Goal: Information Seeking & Learning: Learn about a topic

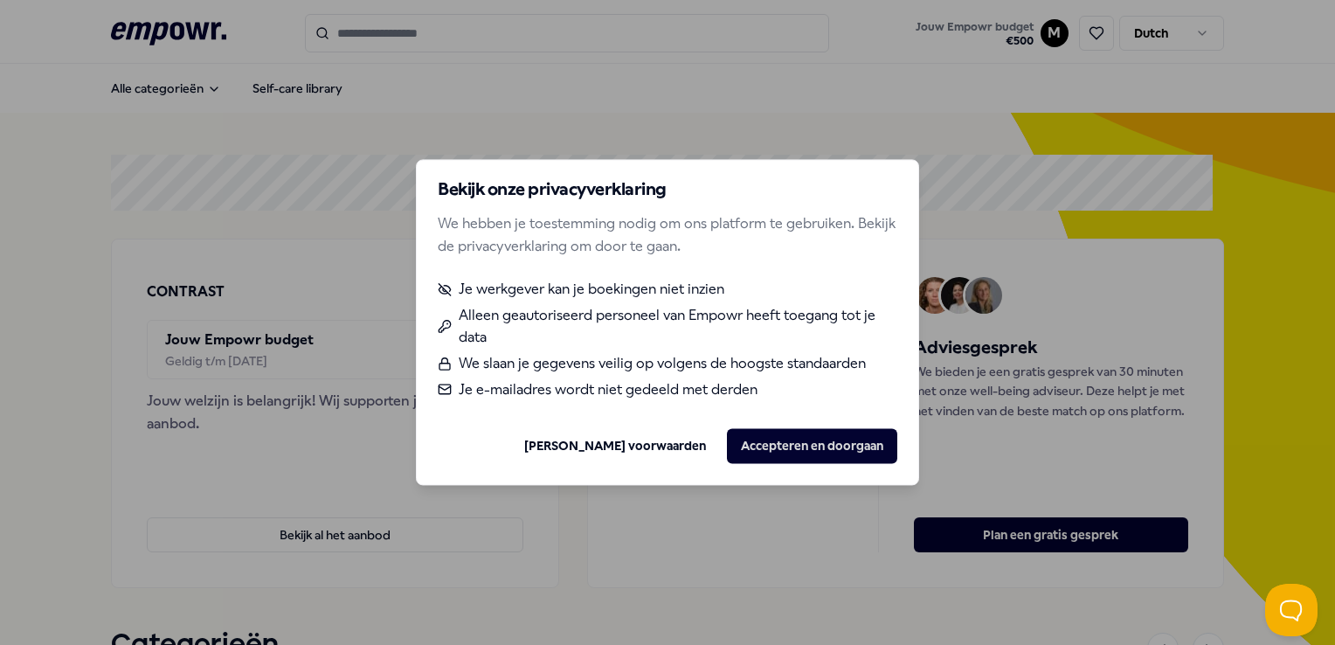
drag, startPoint x: 776, startPoint y: 445, endPoint x: 743, endPoint y: 414, distance: 44.5
click at [771, 440] on button "Accepteren en doorgaan" at bounding box center [812, 446] width 170 height 35
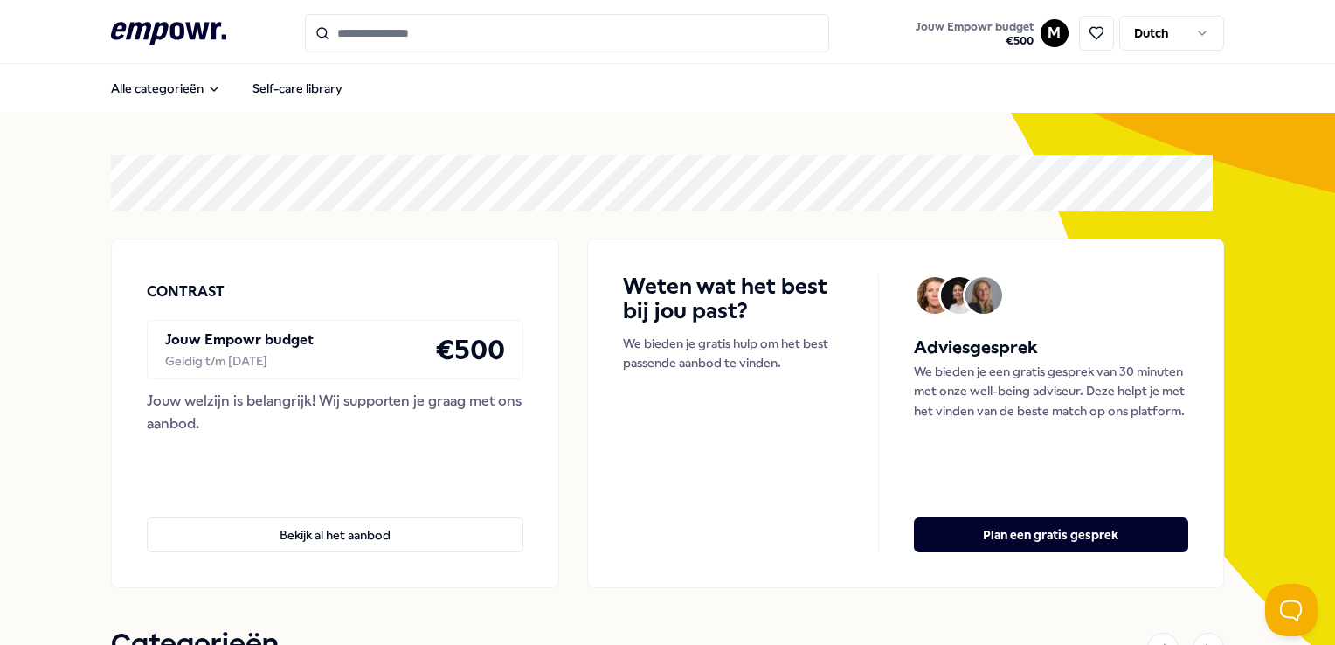
drag, startPoint x: 481, startPoint y: 37, endPoint x: 464, endPoint y: 33, distance: 17.8
click at [472, 33] on input "Search for products, categories or subcategories" at bounding box center [567, 33] width 524 height 38
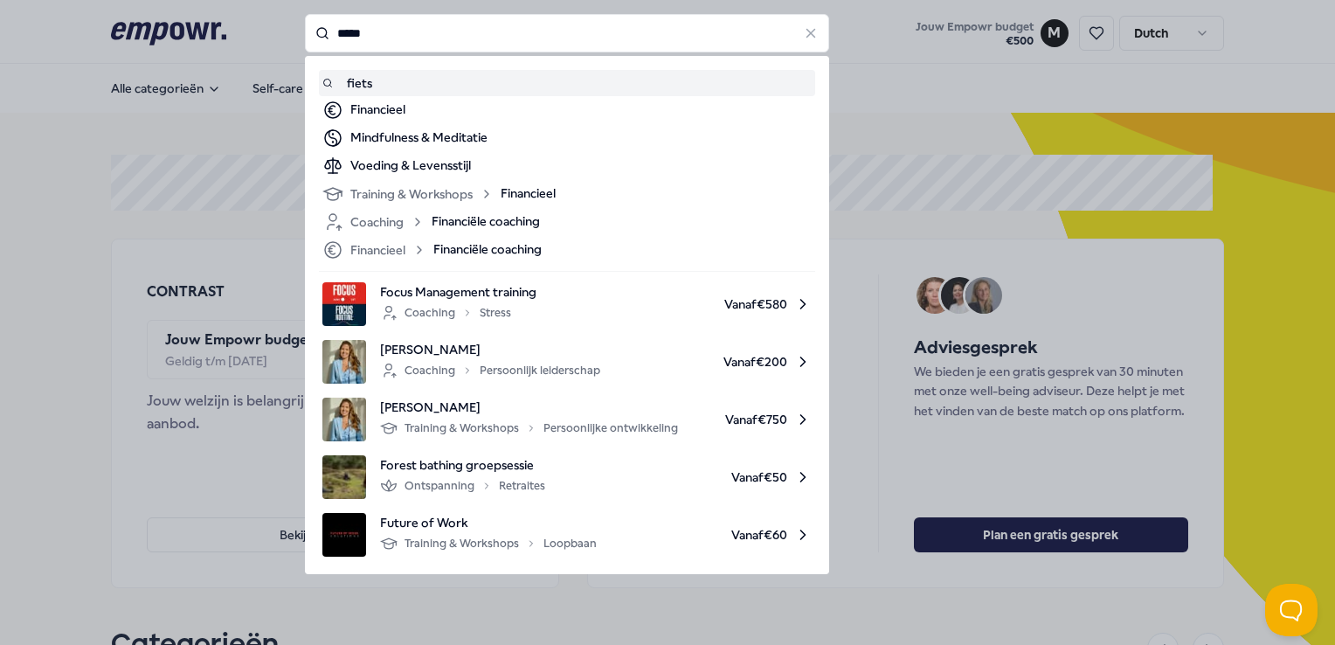
type input "*****"
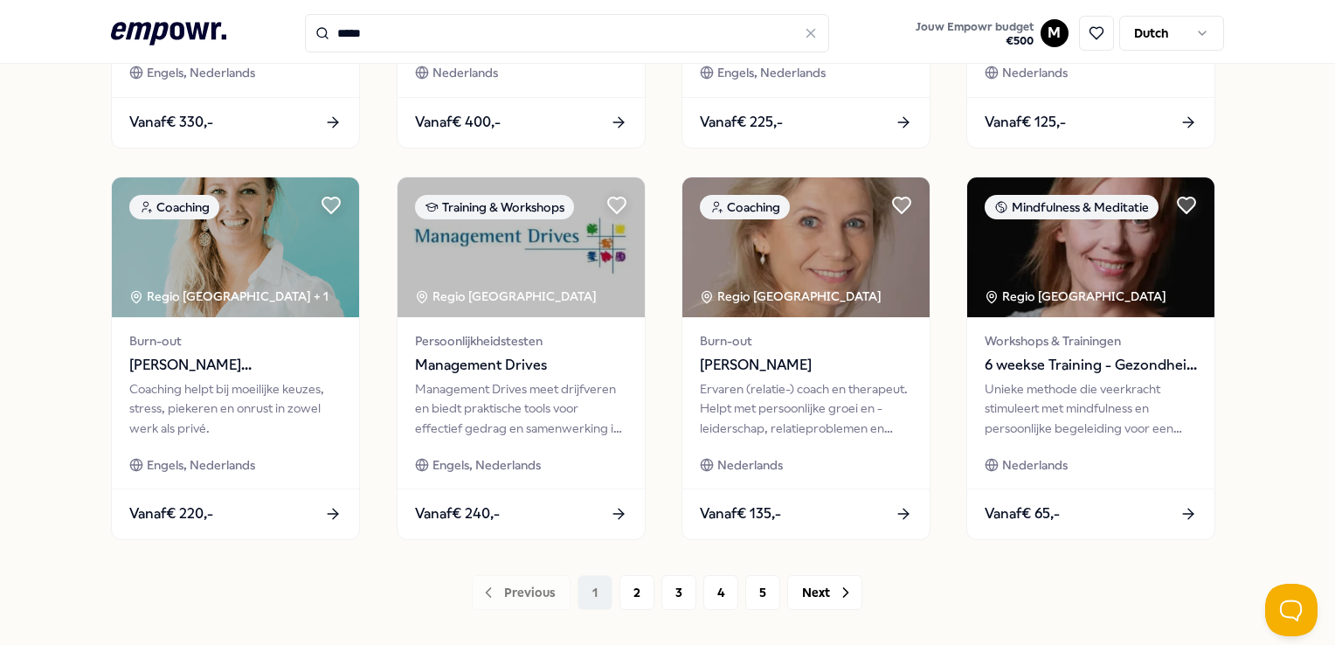
scroll to position [916, 0]
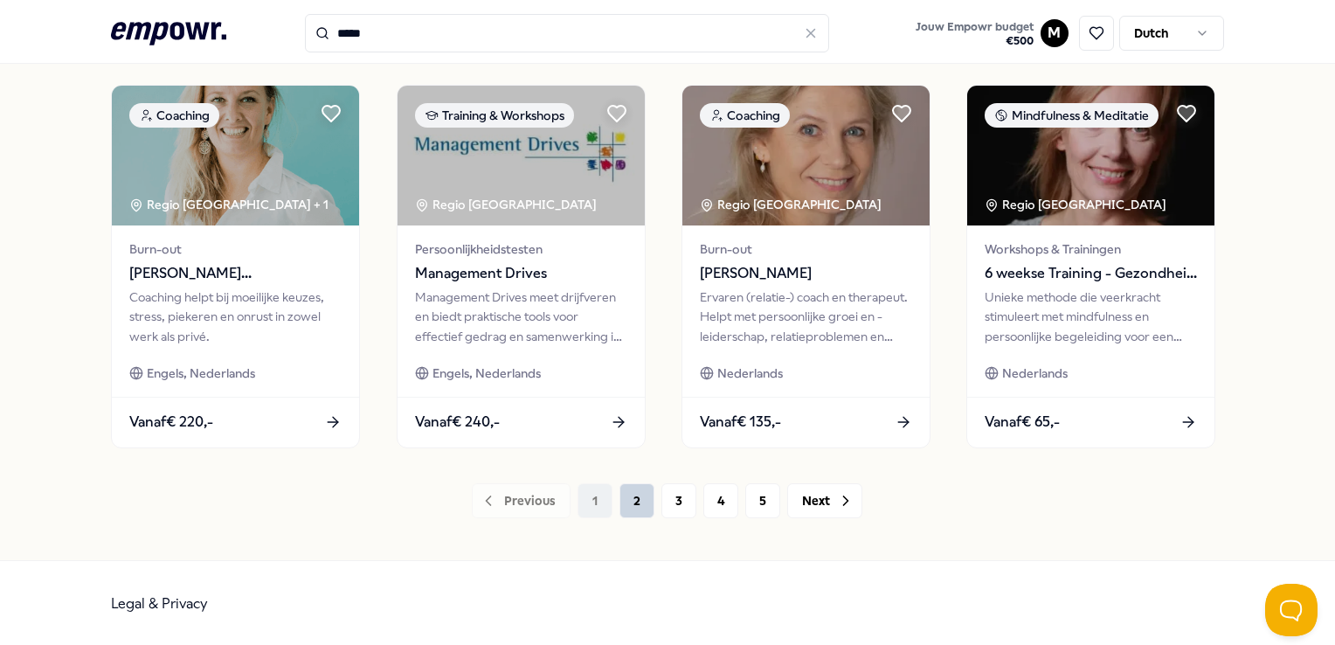
click at [627, 501] on button "2" at bounding box center [636, 500] width 35 height 35
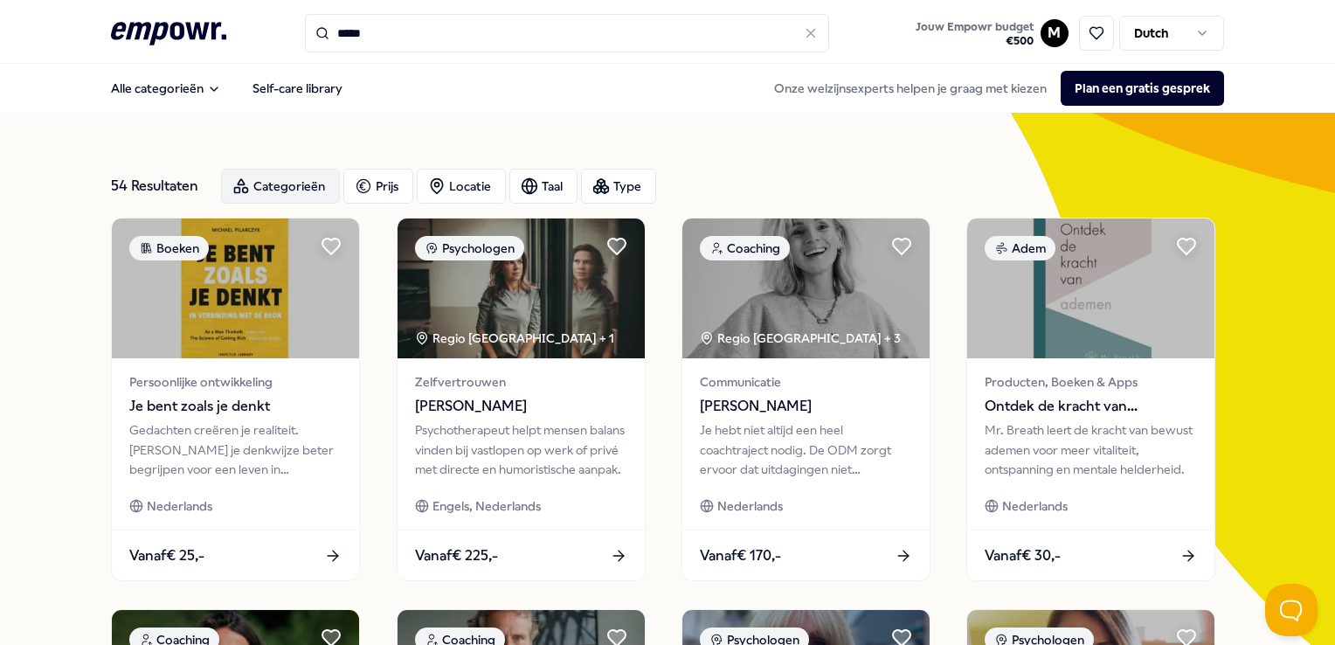
click at [248, 183] on icon "button" at bounding box center [240, 185] width 17 height 17
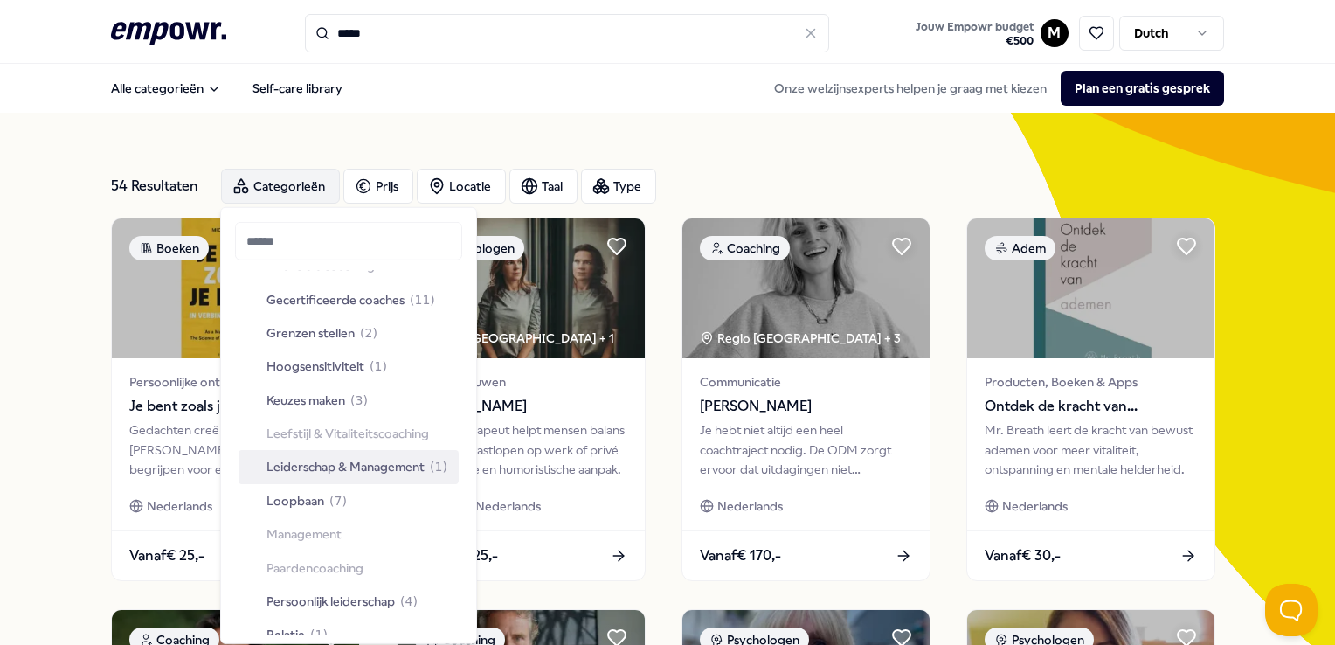
scroll to position [349, 0]
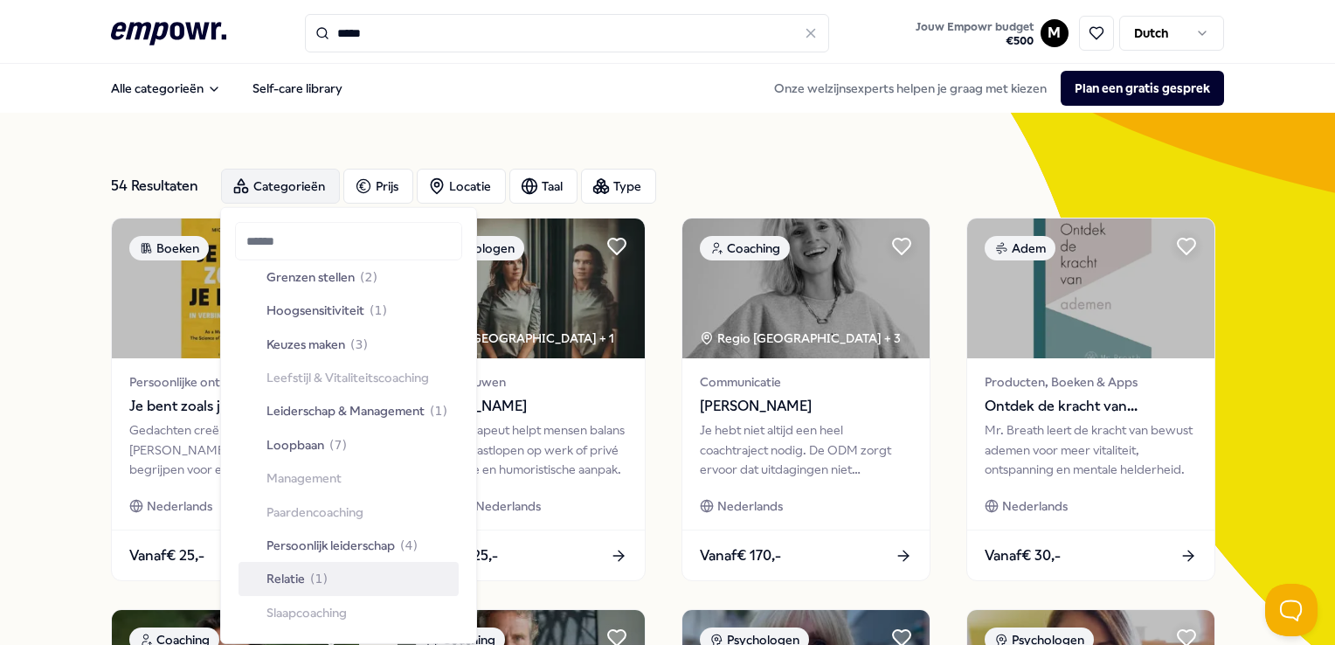
click at [319, 572] on span "( 1 )" at bounding box center [318, 578] width 17 height 19
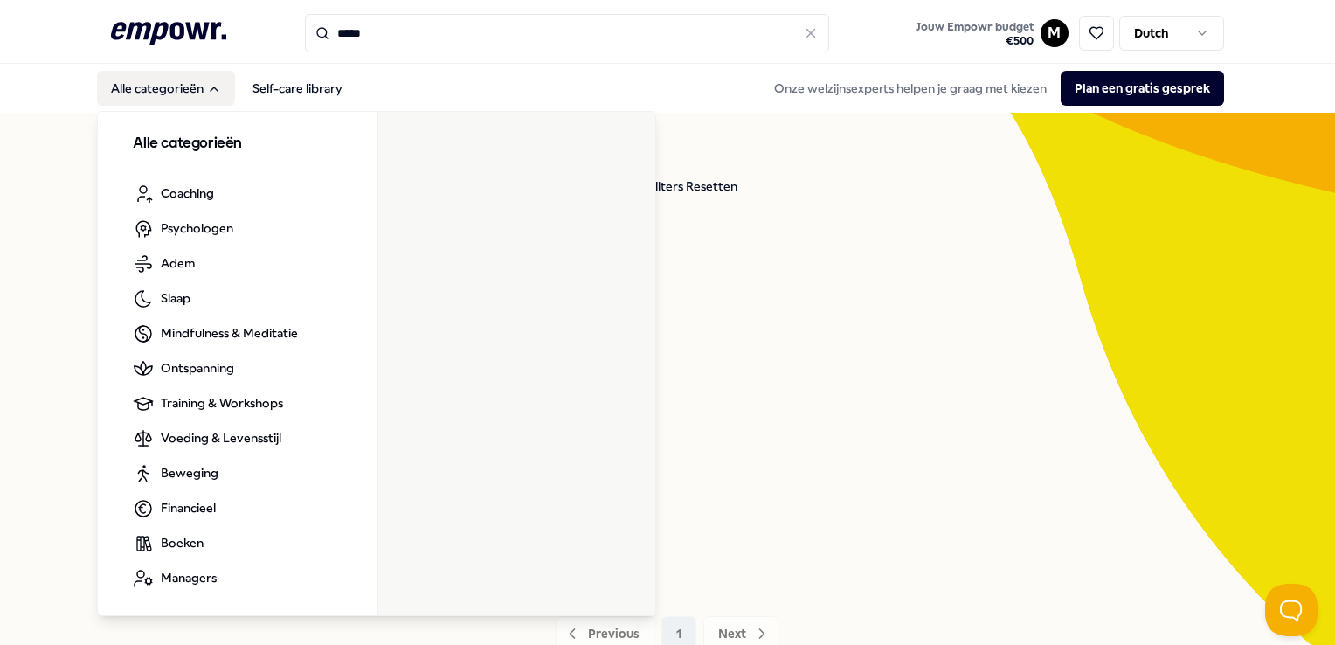
click at [206, 98] on button "Alle categorieën" at bounding box center [166, 88] width 138 height 35
click at [199, 89] on button "Alle categorieën" at bounding box center [166, 88] width 138 height 35
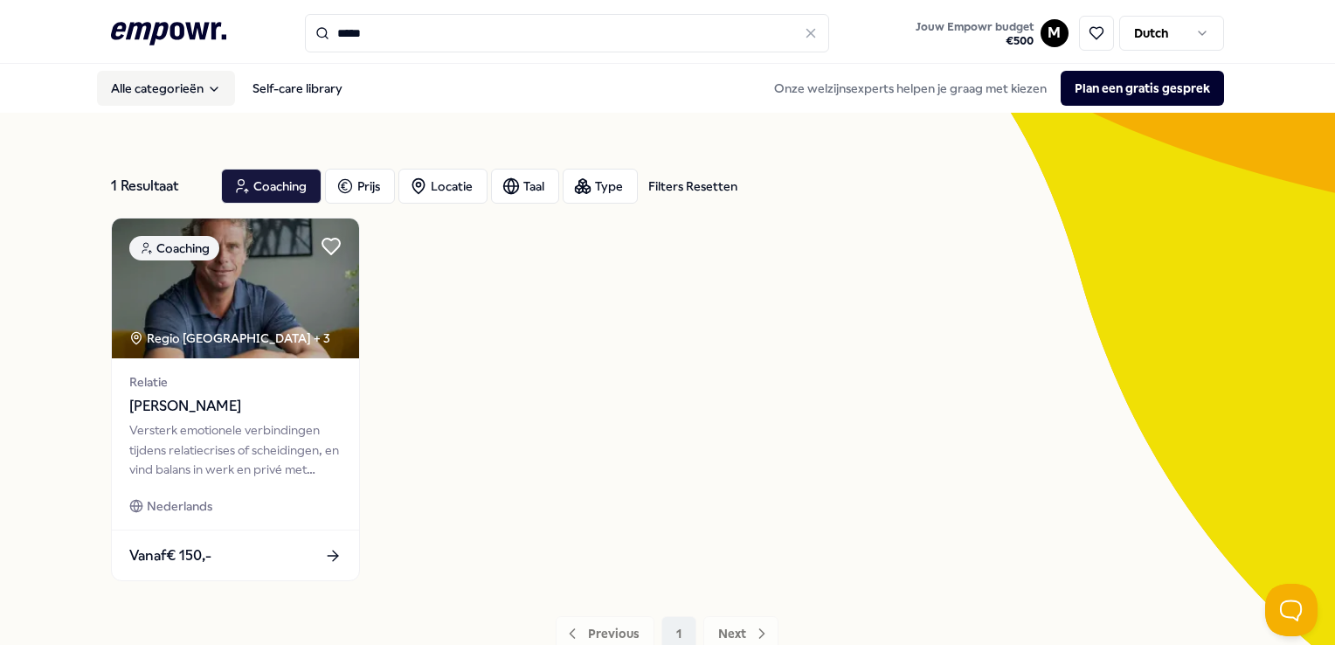
click at [199, 89] on button "Alle categorieën" at bounding box center [166, 88] width 138 height 35
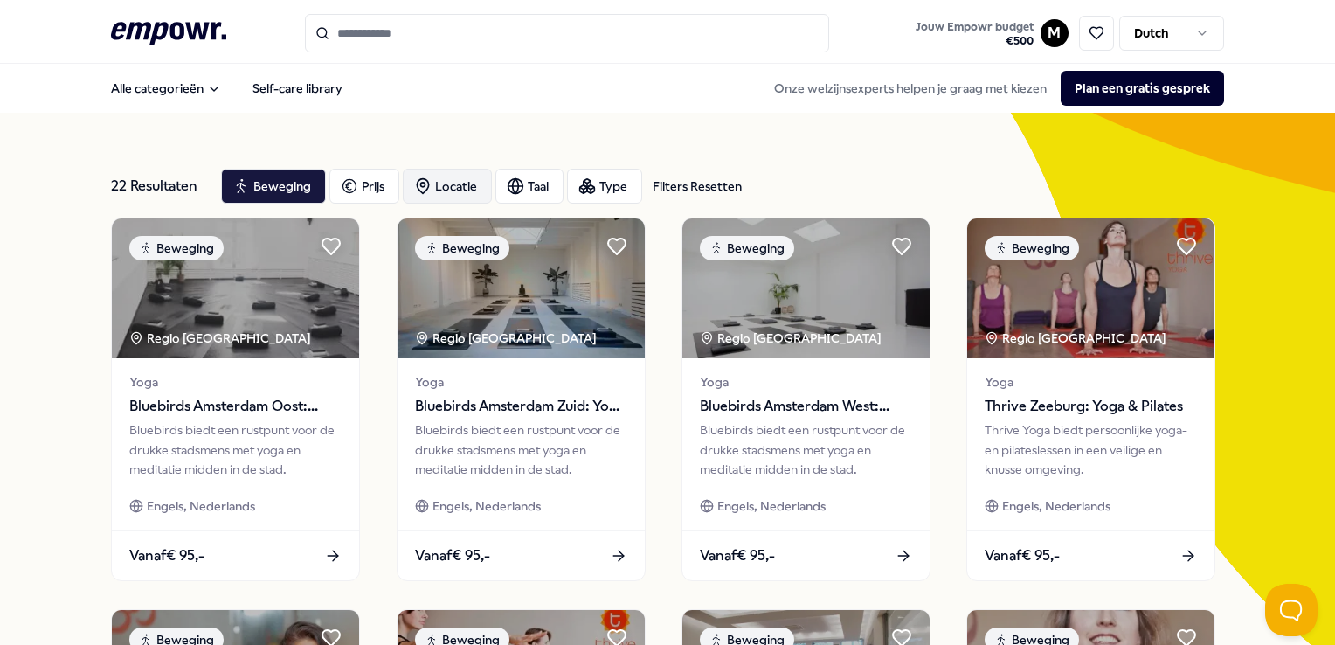
click at [466, 187] on div "Locatie" at bounding box center [447, 186] width 89 height 35
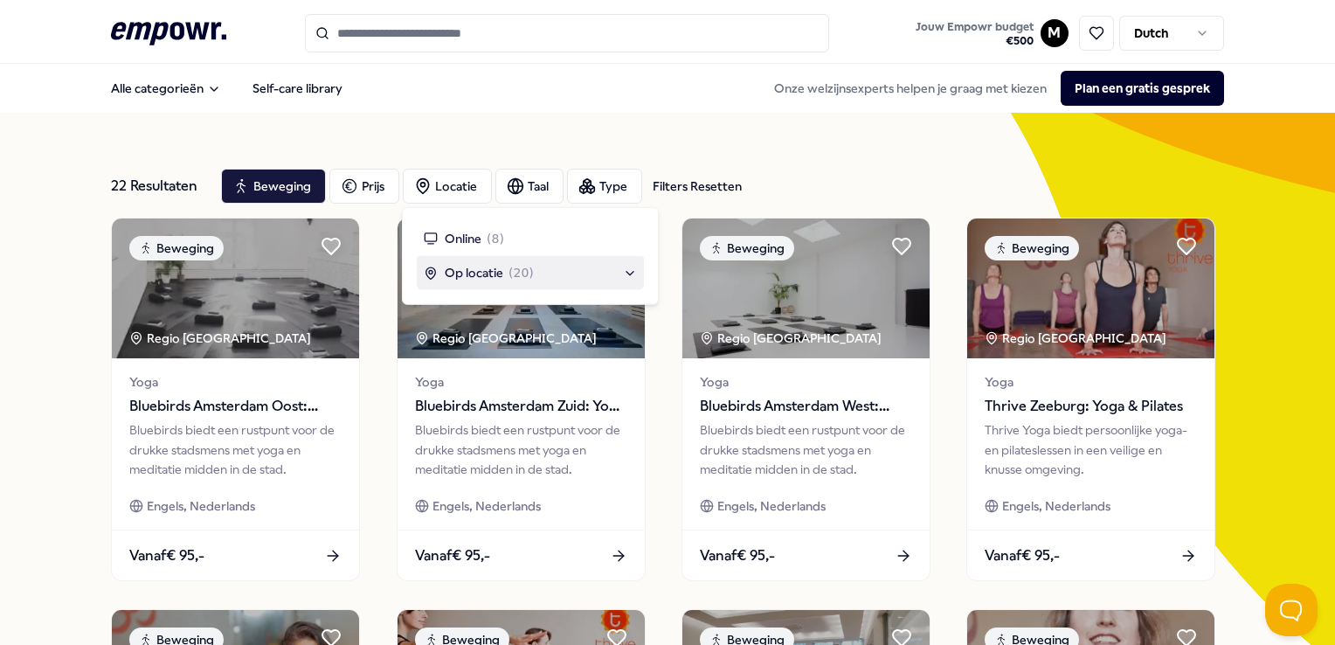
click at [542, 272] on div "Op locatie ( 20 )" at bounding box center [530, 272] width 213 height 19
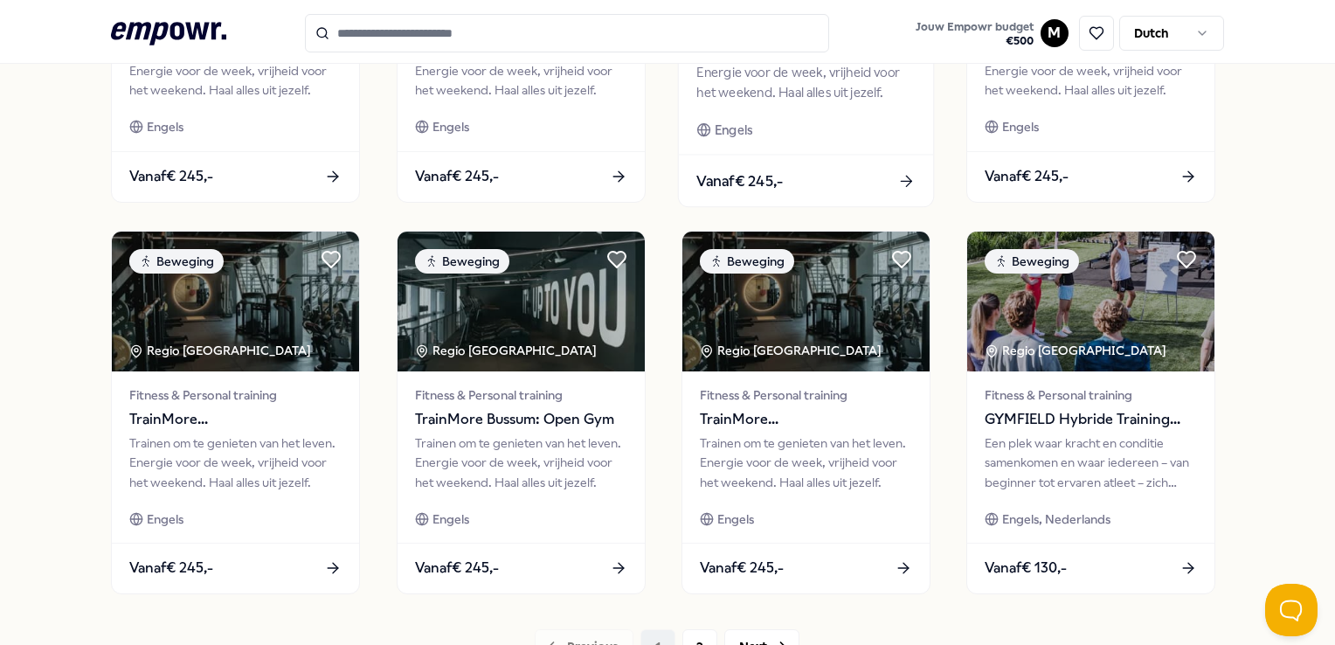
scroll to position [916, 0]
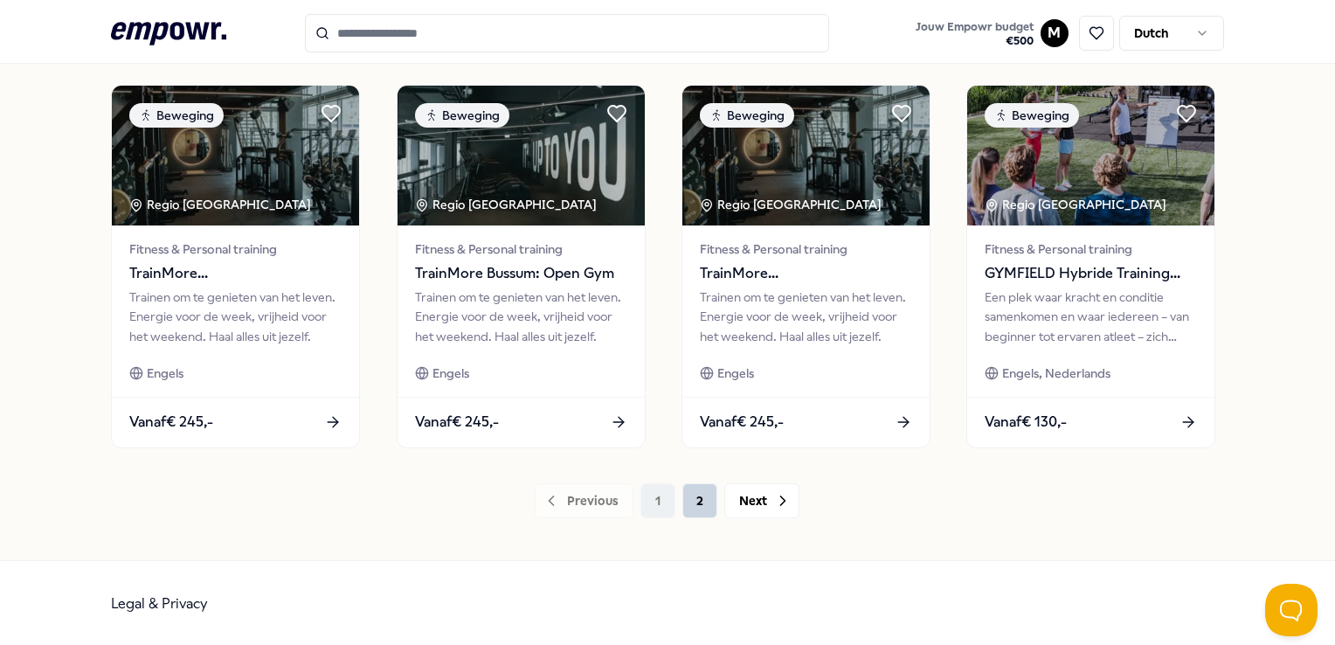
click at [701, 501] on button "2" at bounding box center [699, 500] width 35 height 35
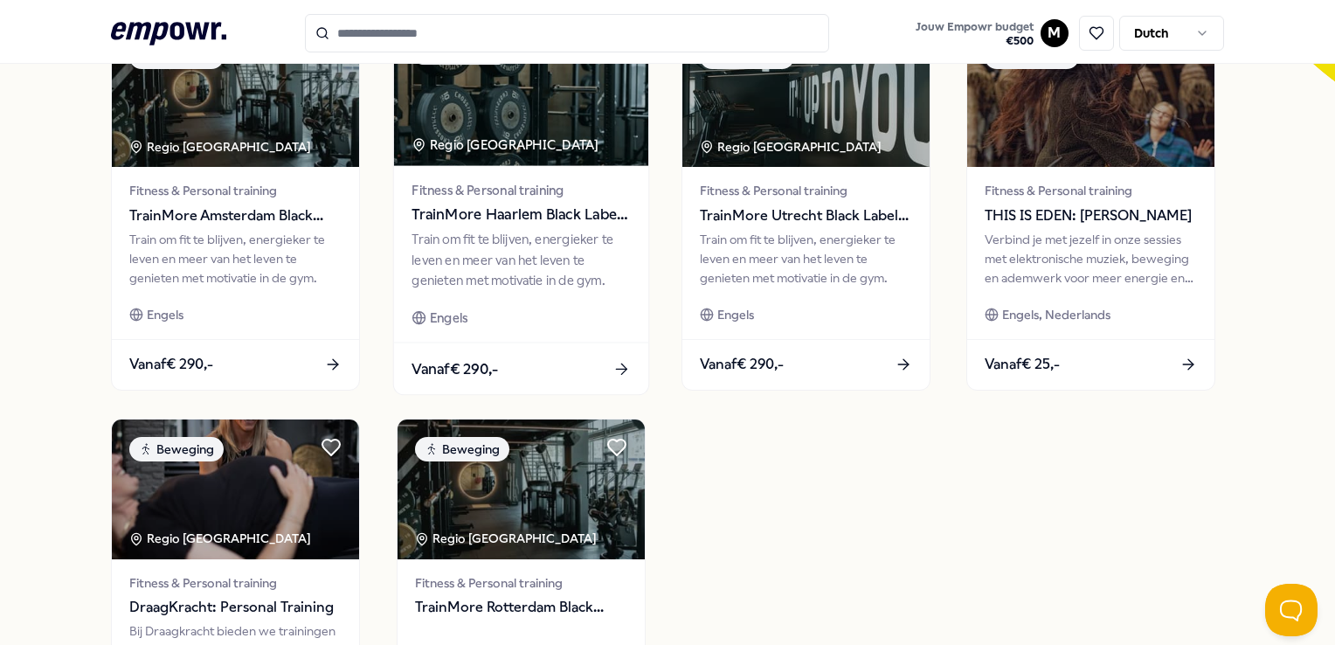
scroll to position [392, 0]
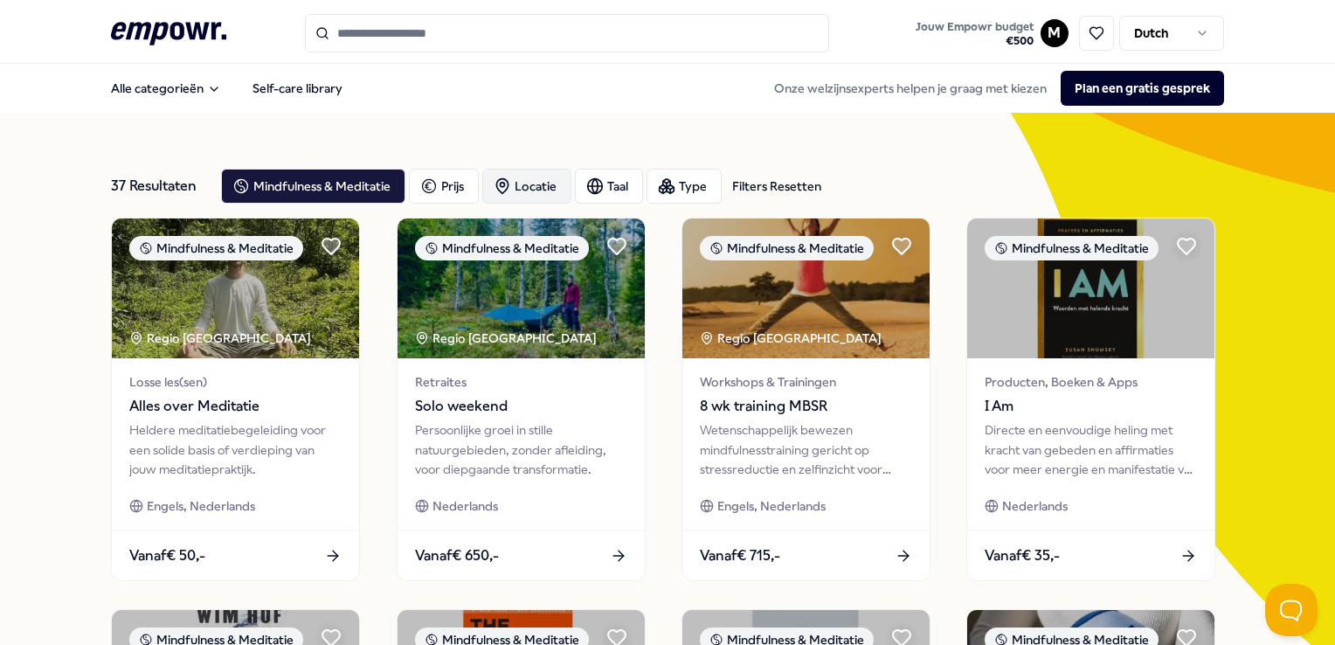
click at [529, 193] on div "Locatie" at bounding box center [526, 186] width 89 height 35
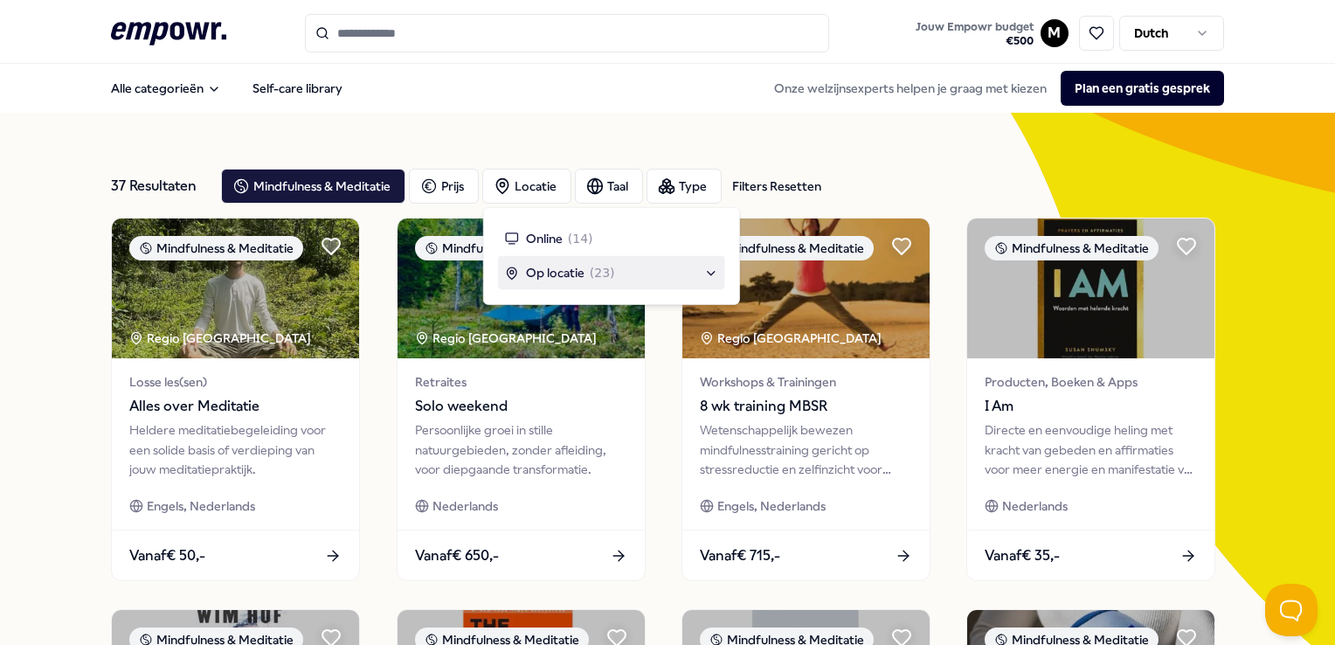
click at [555, 271] on span "Op locatie" at bounding box center [555, 272] width 59 height 19
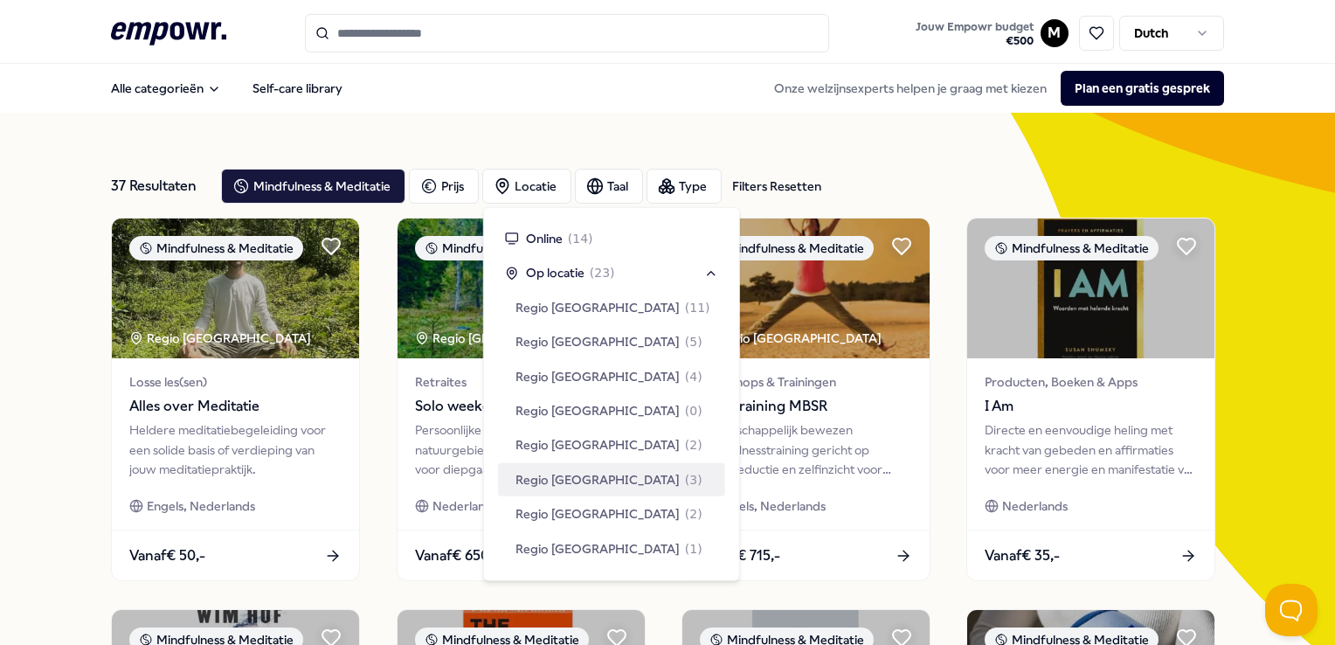
click at [578, 475] on span "Regio [GEOGRAPHIC_DATA]" at bounding box center [597, 479] width 164 height 19
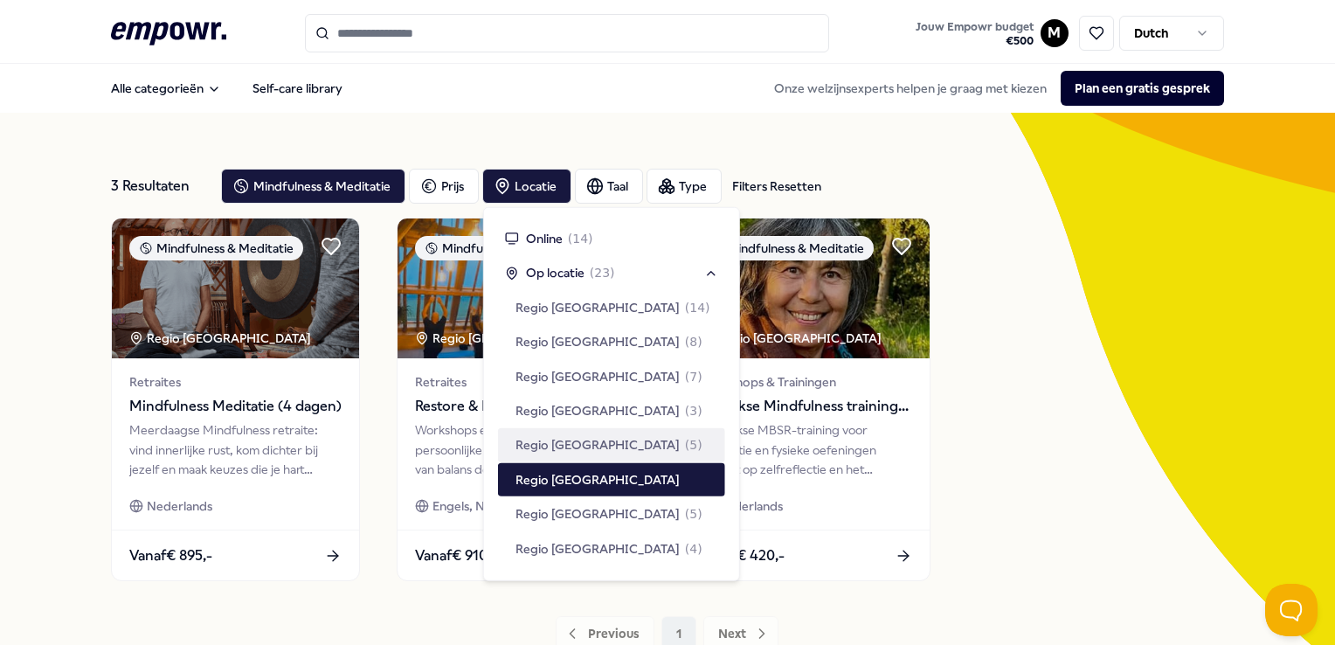
click at [25, 385] on div "3 Resultaten Filters Resetten Mindfulness & Meditatie Prijs Locatie Taal Type F…" at bounding box center [667, 403] width 1335 height 580
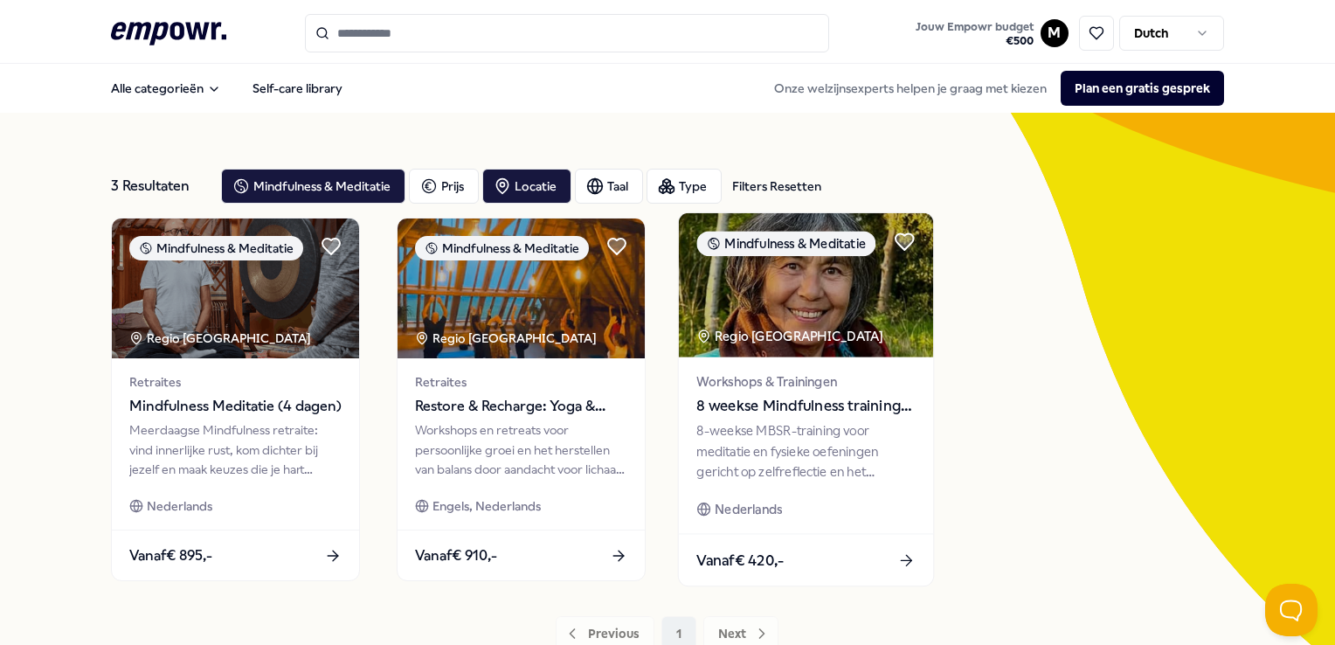
scroll to position [87, 0]
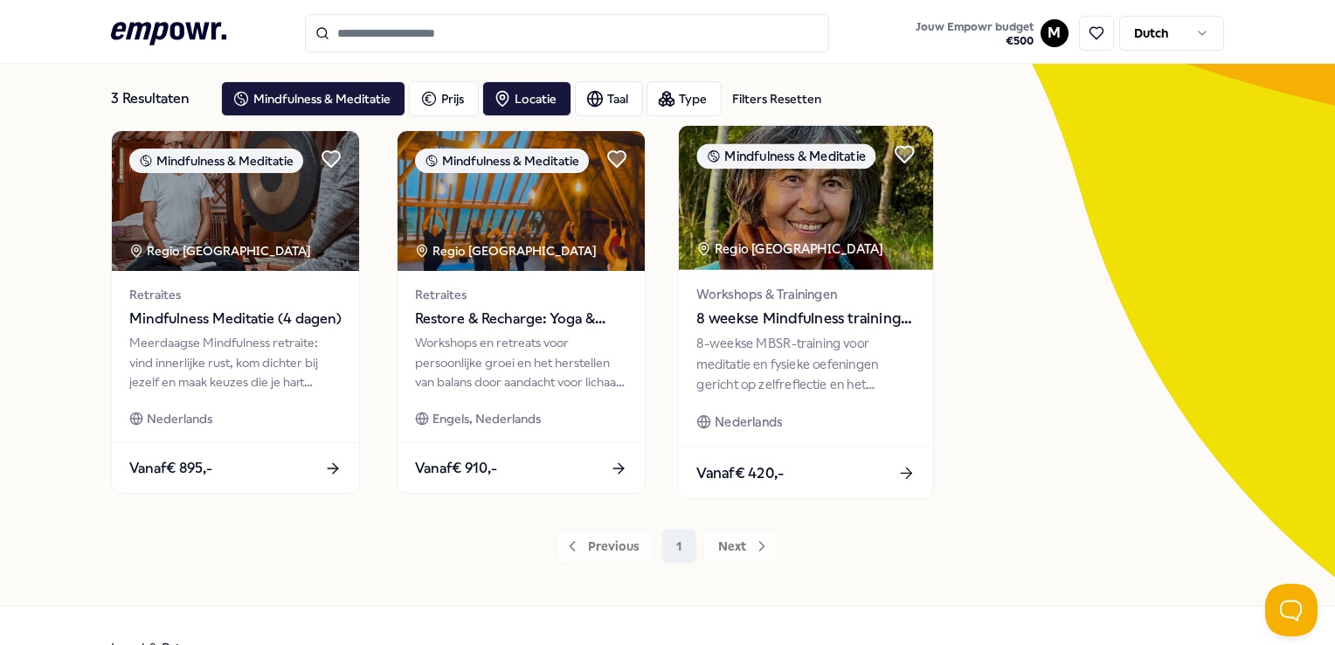
click at [903, 466] on icon at bounding box center [906, 473] width 18 height 18
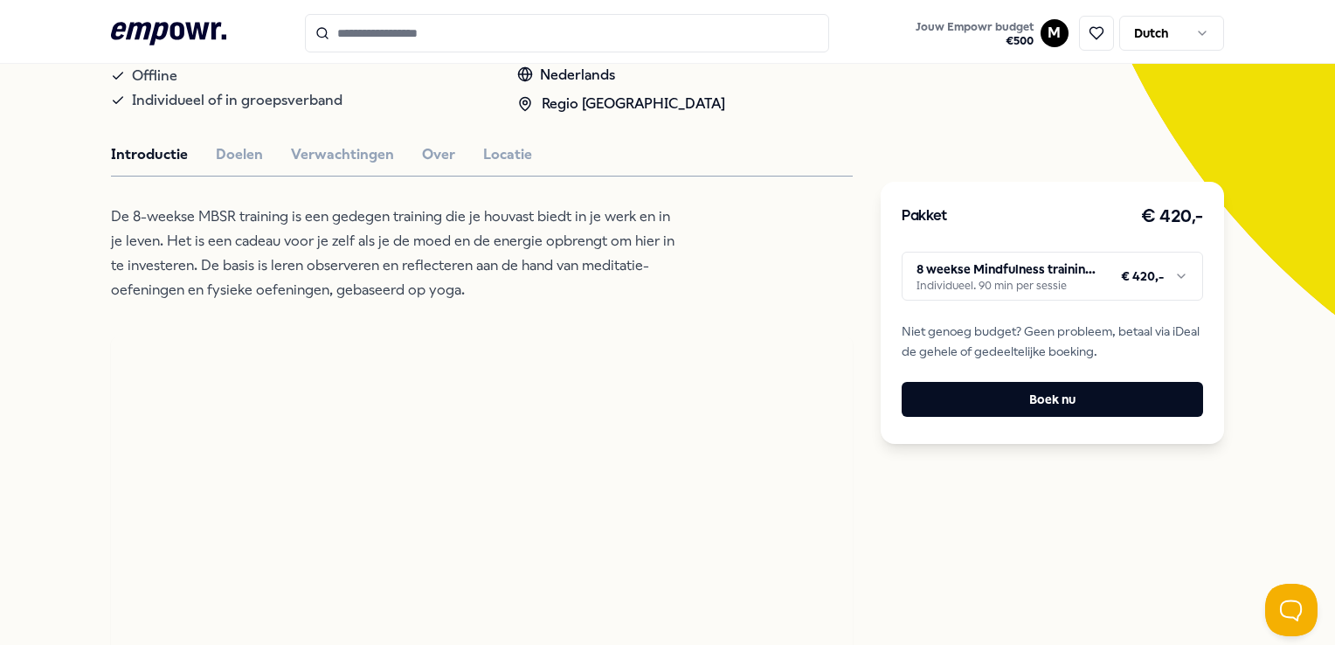
scroll to position [87, 0]
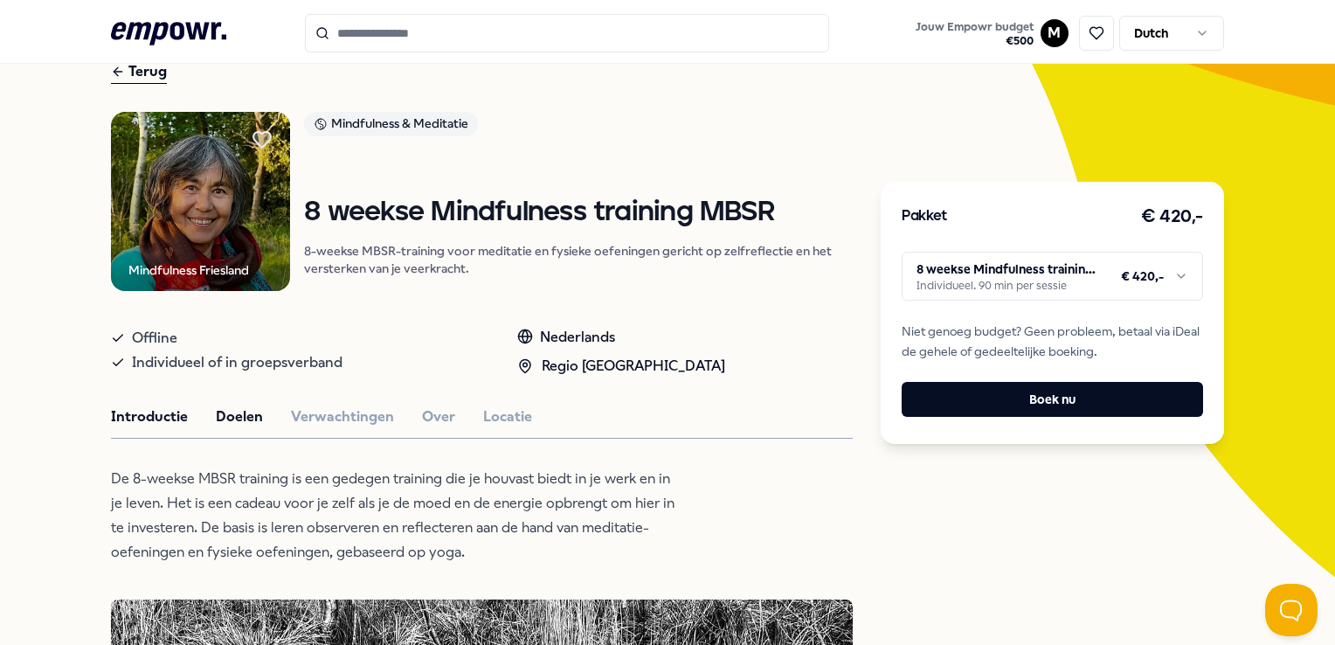
click at [224, 419] on button "Doelen" at bounding box center [239, 416] width 47 height 23
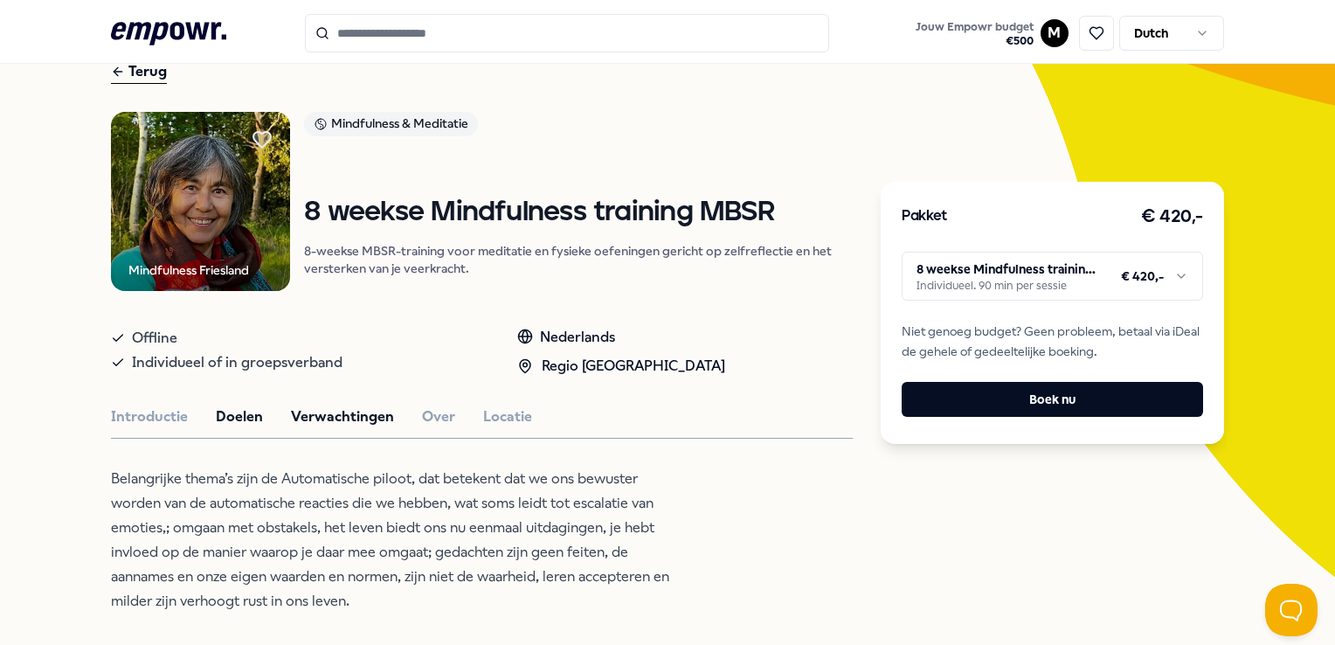
click at [349, 418] on button "Verwachtingen" at bounding box center [342, 416] width 103 height 23
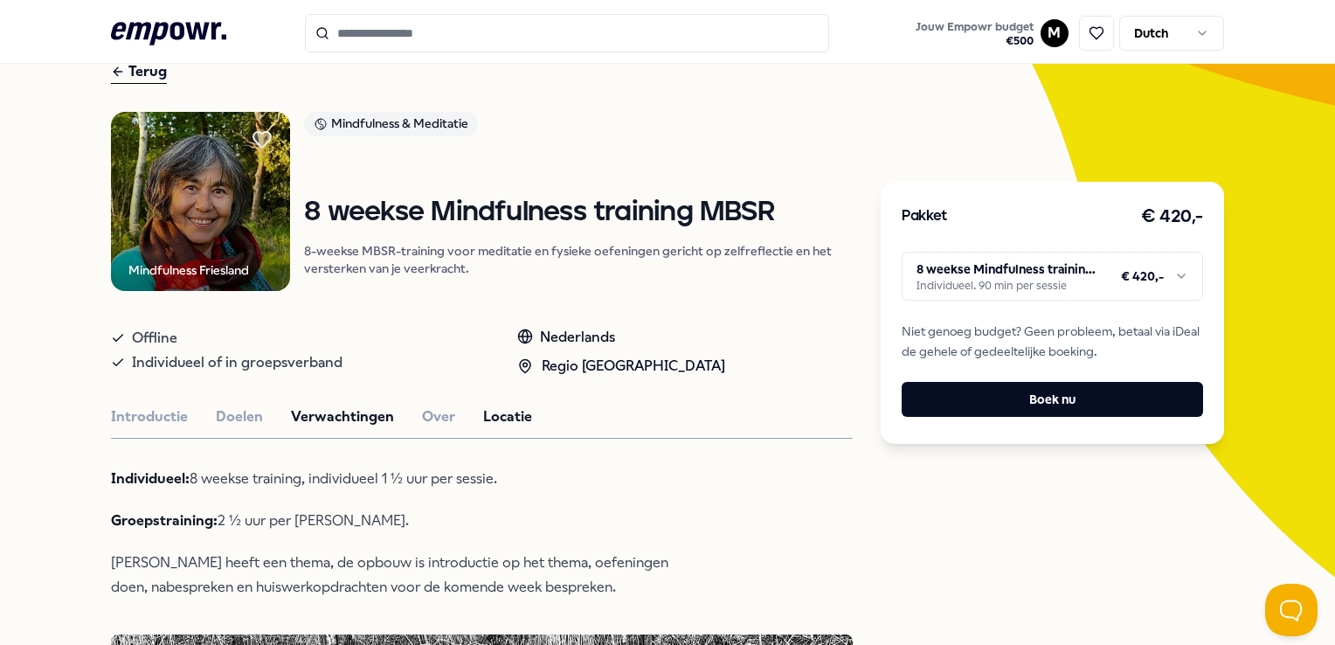
click at [492, 413] on button "Locatie" at bounding box center [507, 416] width 49 height 23
